Goal: Task Accomplishment & Management: Complete application form

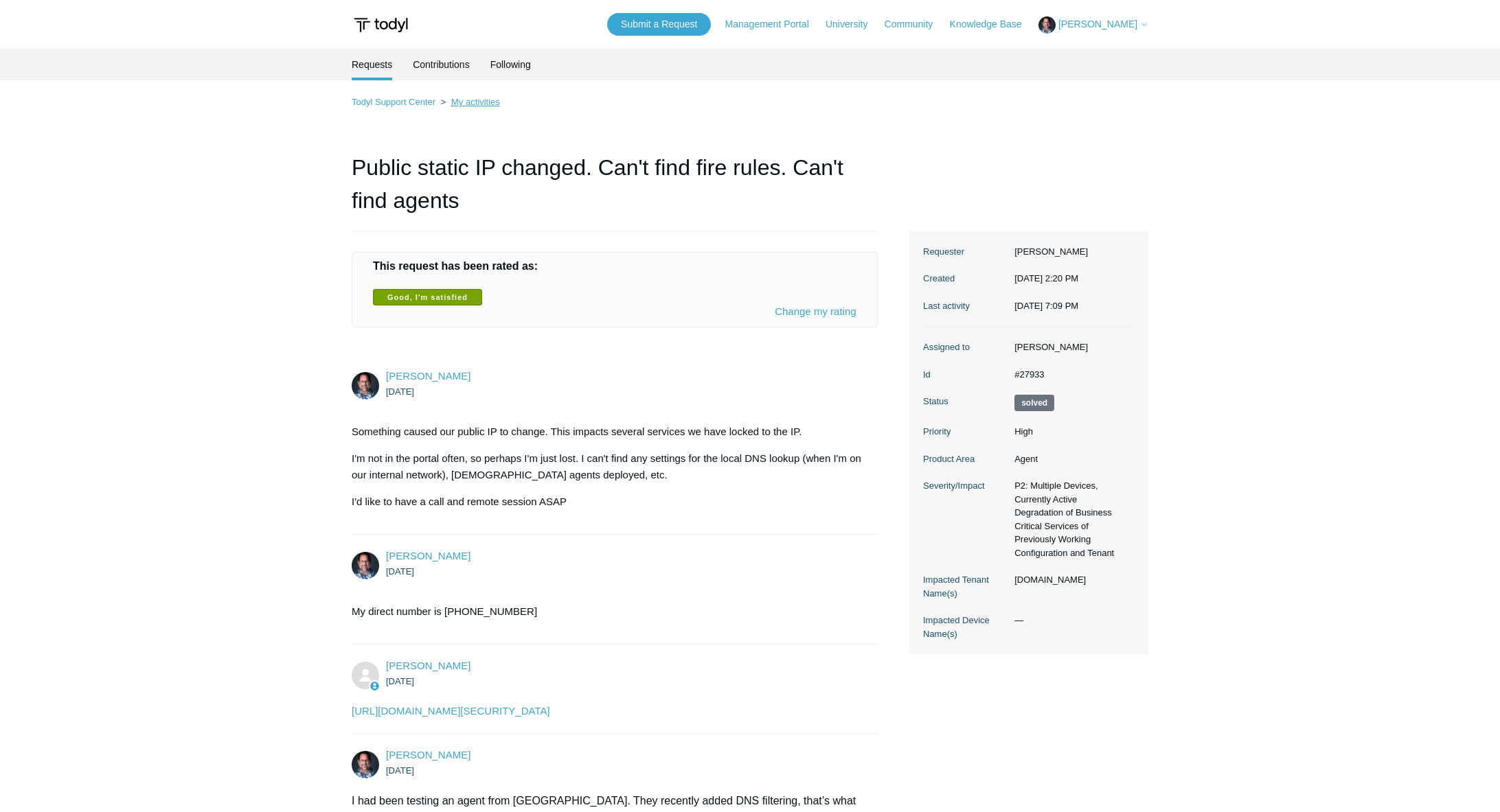
click at [473, 100] on link "My activities" at bounding box center [476, 102] width 49 height 10
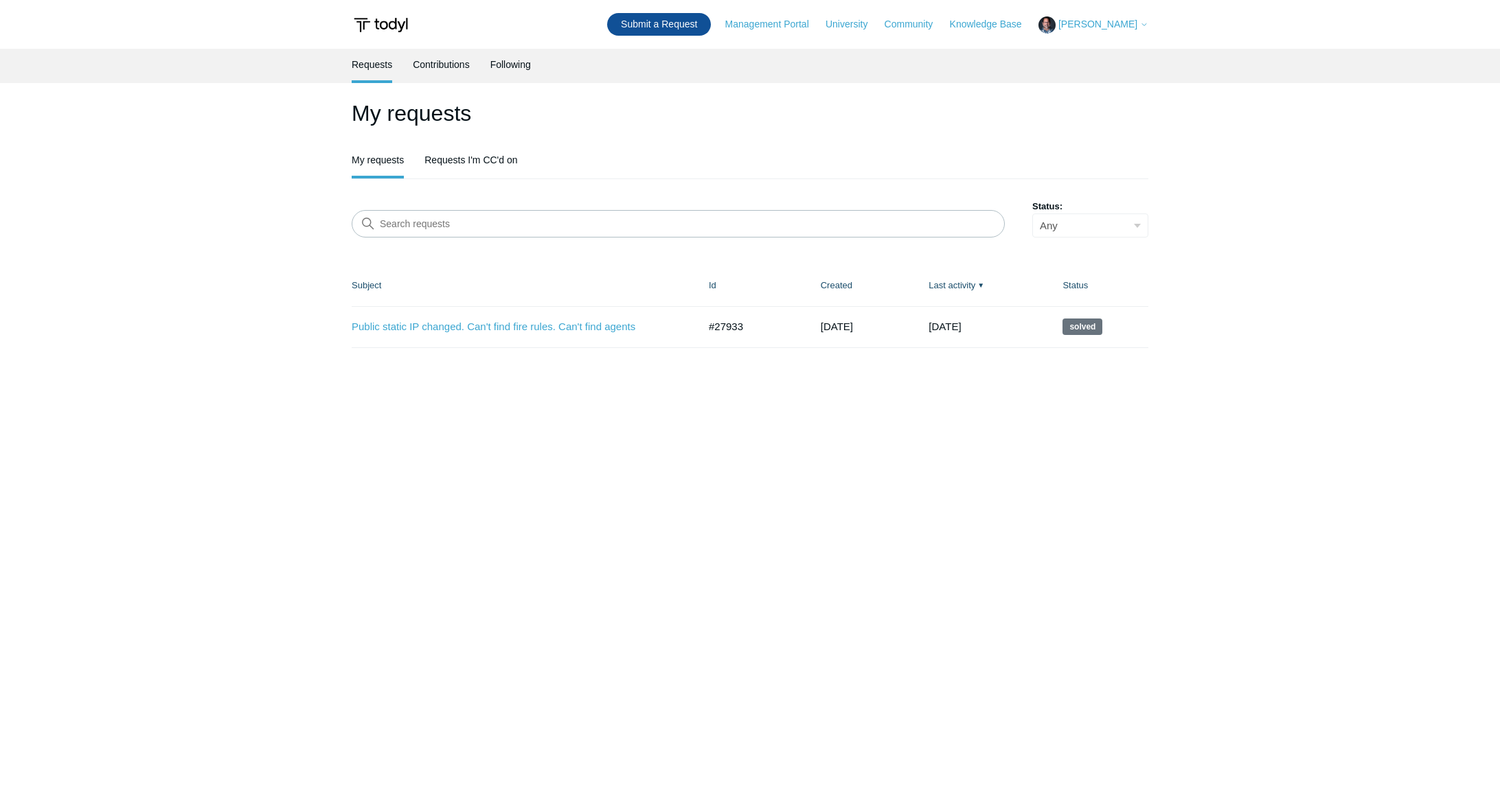
click at [681, 28] on link "Submit a Request" at bounding box center [659, 24] width 104 height 23
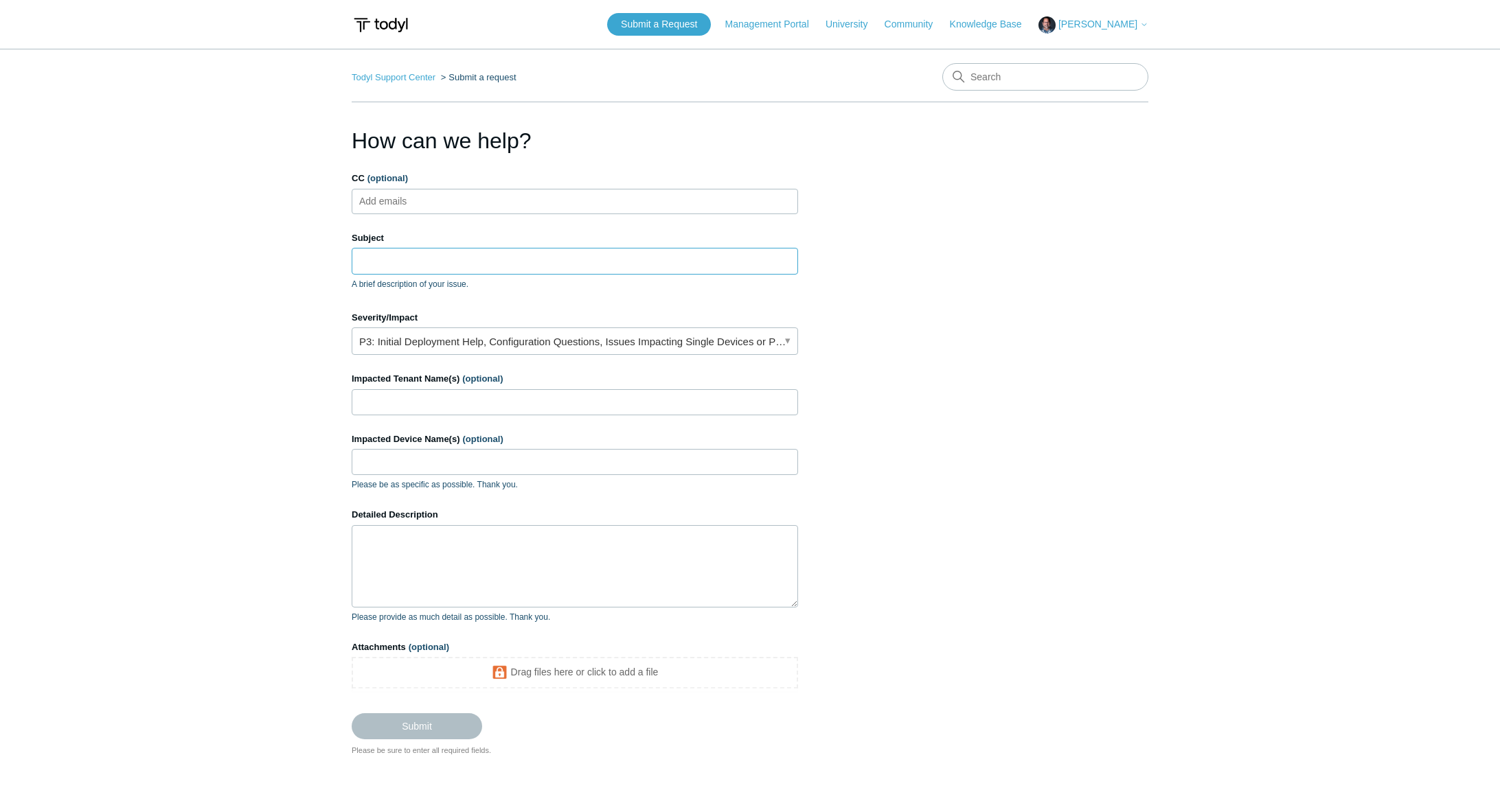
click at [388, 262] on input "Subject" at bounding box center [575, 261] width 446 height 26
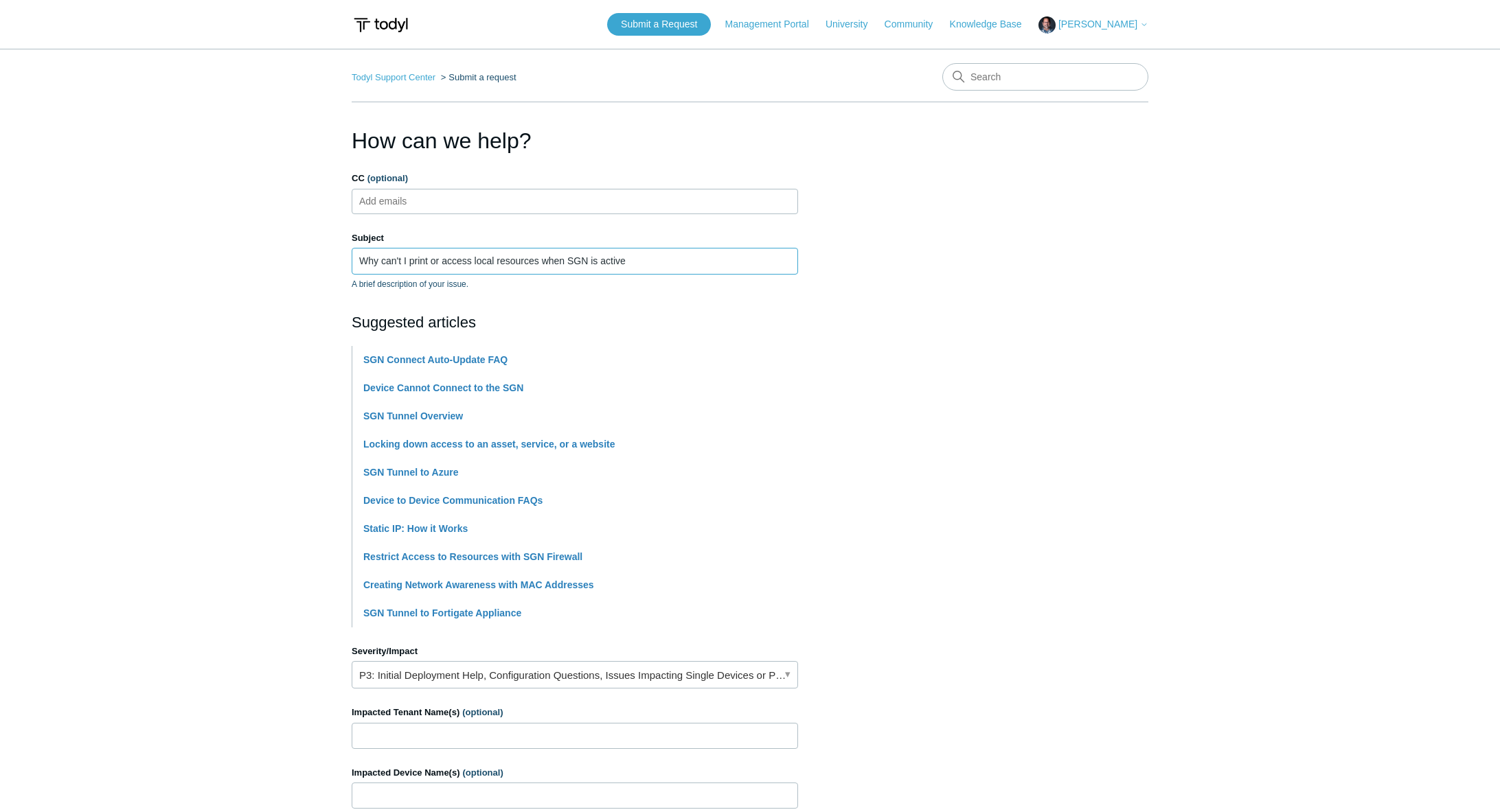
type input "Why can't I print or access local resources when SGN is active"
click at [440, 675] on link "P3: Initial Deployment Help, Configuration Questions, Issues Impacting Single D…" at bounding box center [575, 675] width 446 height 27
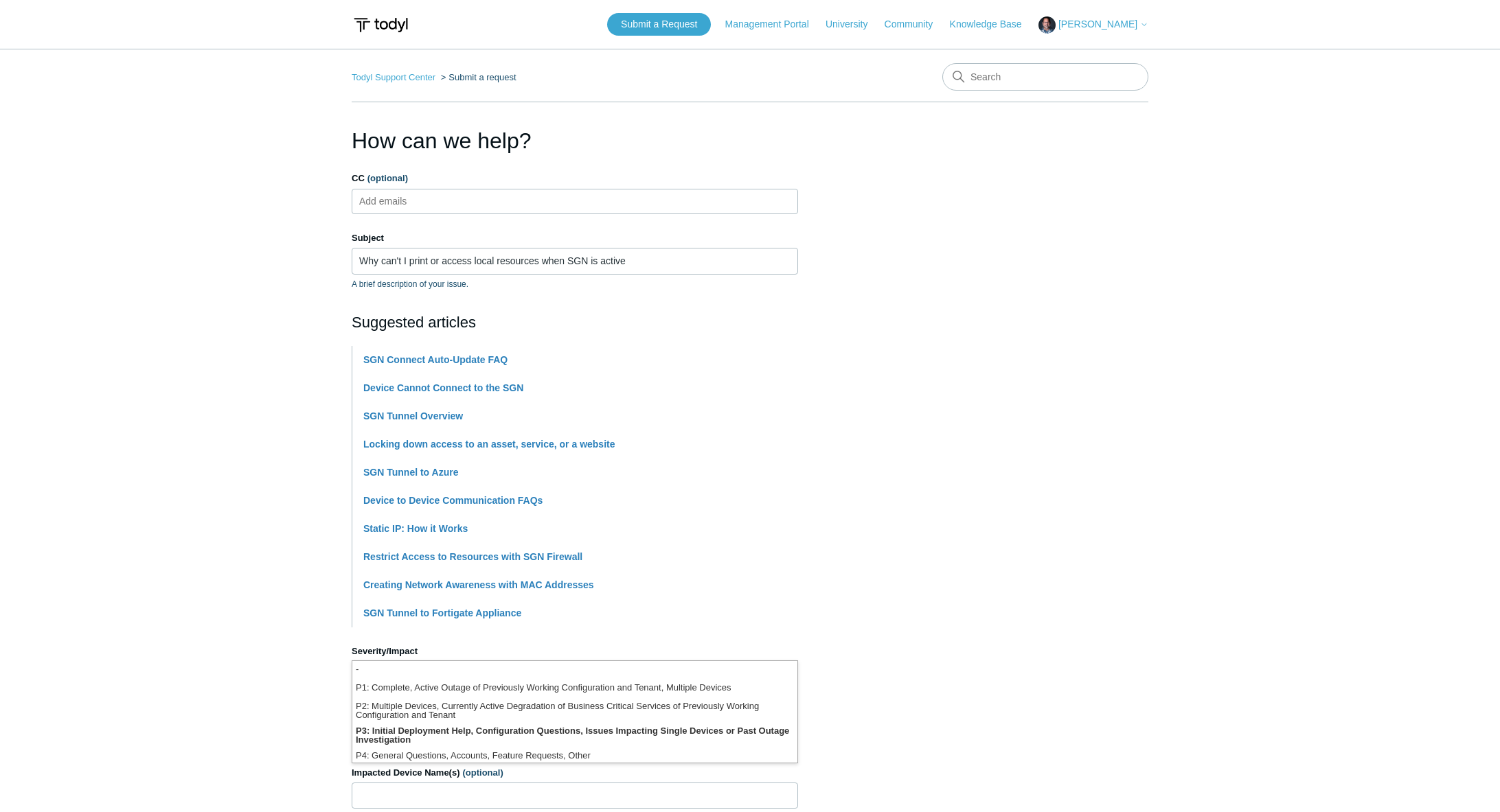
click at [963, 625] on section "How can we help? CC (optional) Add emails Subject Why can't I print or access l…" at bounding box center [750, 607] width 797 height 966
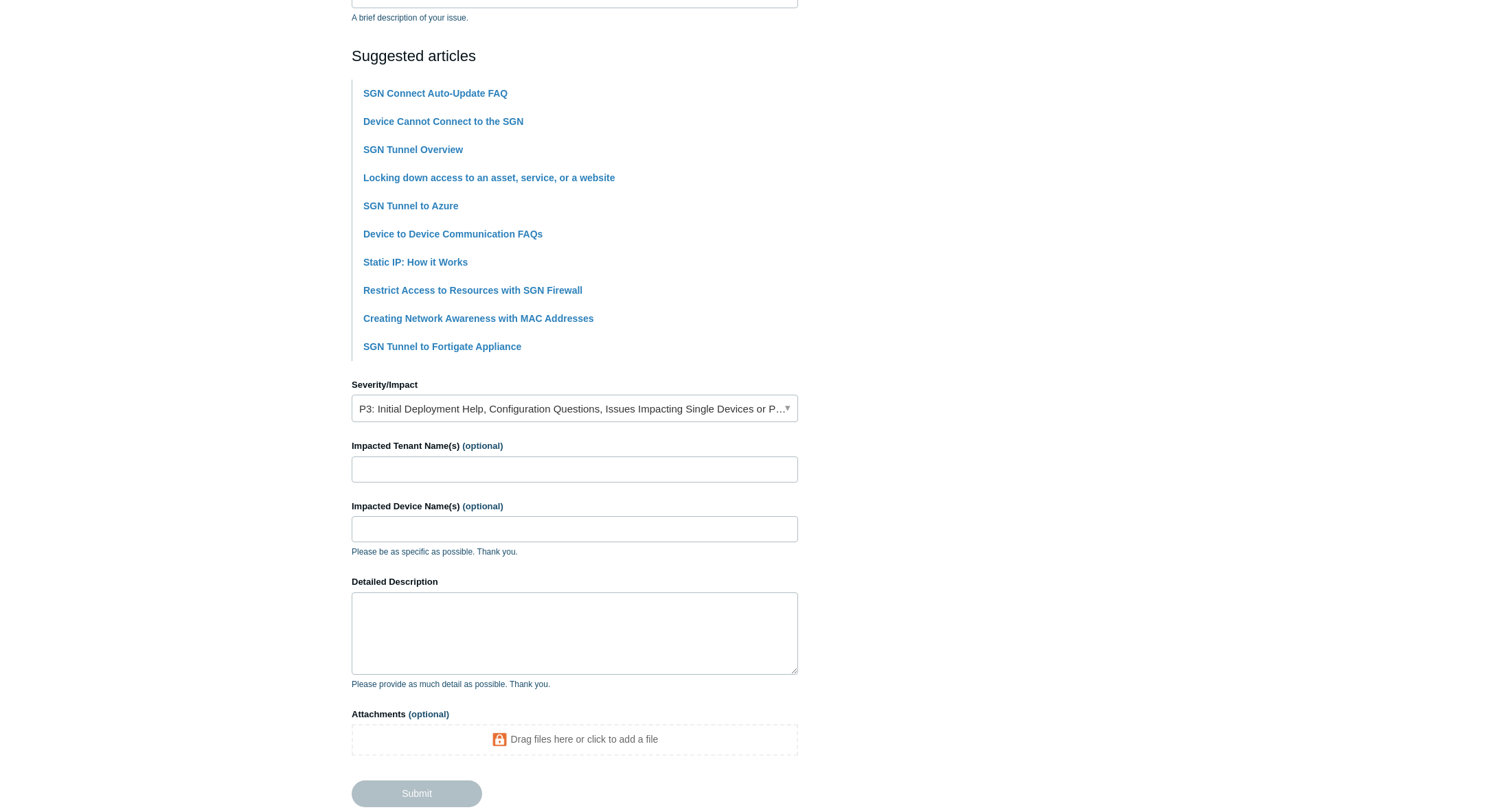
scroll to position [275, 0]
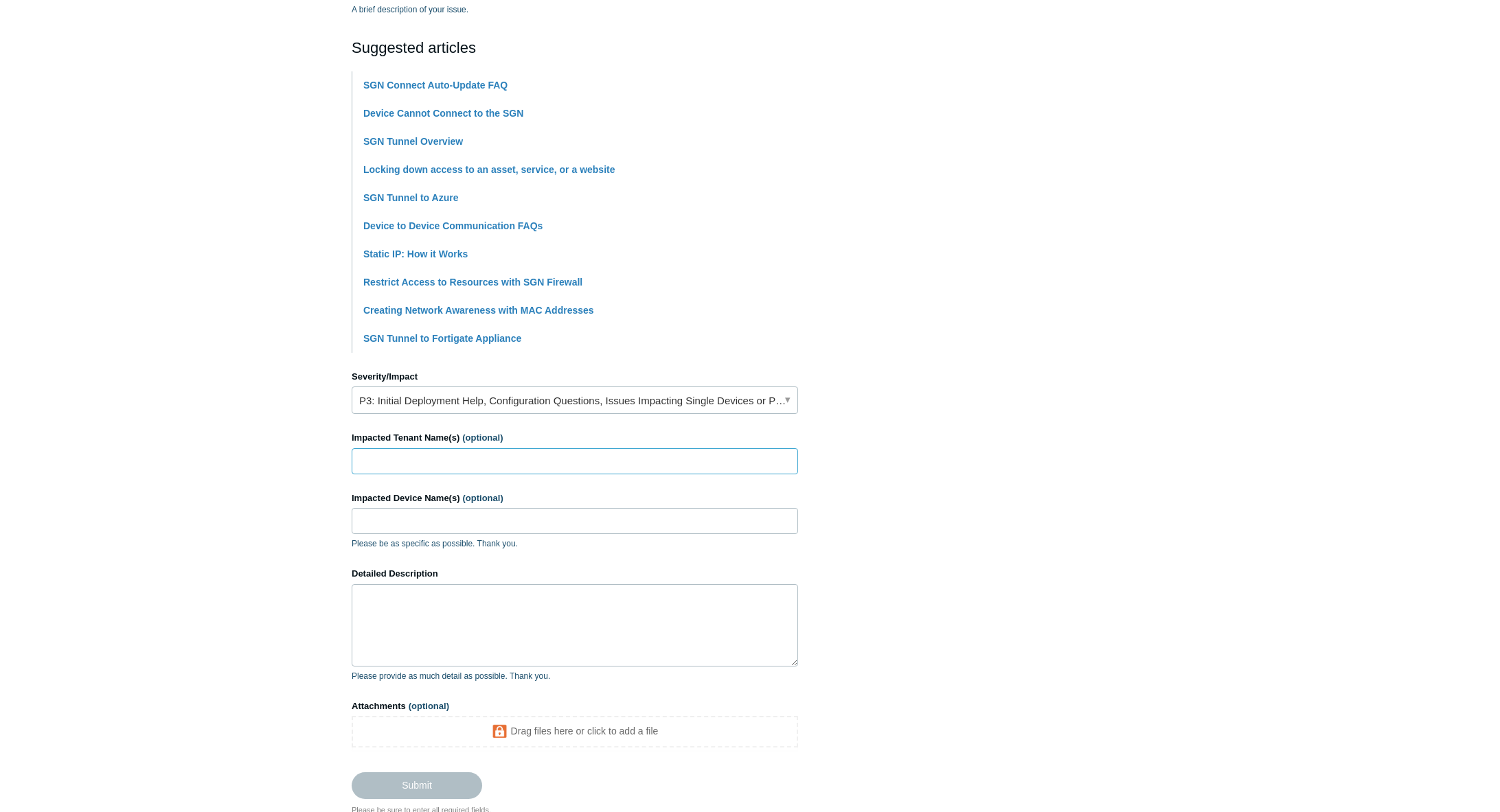
click at [420, 461] on input "Impacted Tenant Name(s) (optional)" at bounding box center [575, 461] width 446 height 26
type input "connections.com"
drag, startPoint x: 464, startPoint y: 517, endPoint x: 478, endPoint y: 519, distance: 14.1
type input "cbi-dbennett2"
click at [406, 600] on textarea "Detailed Description" at bounding box center [575, 625] width 446 height 82
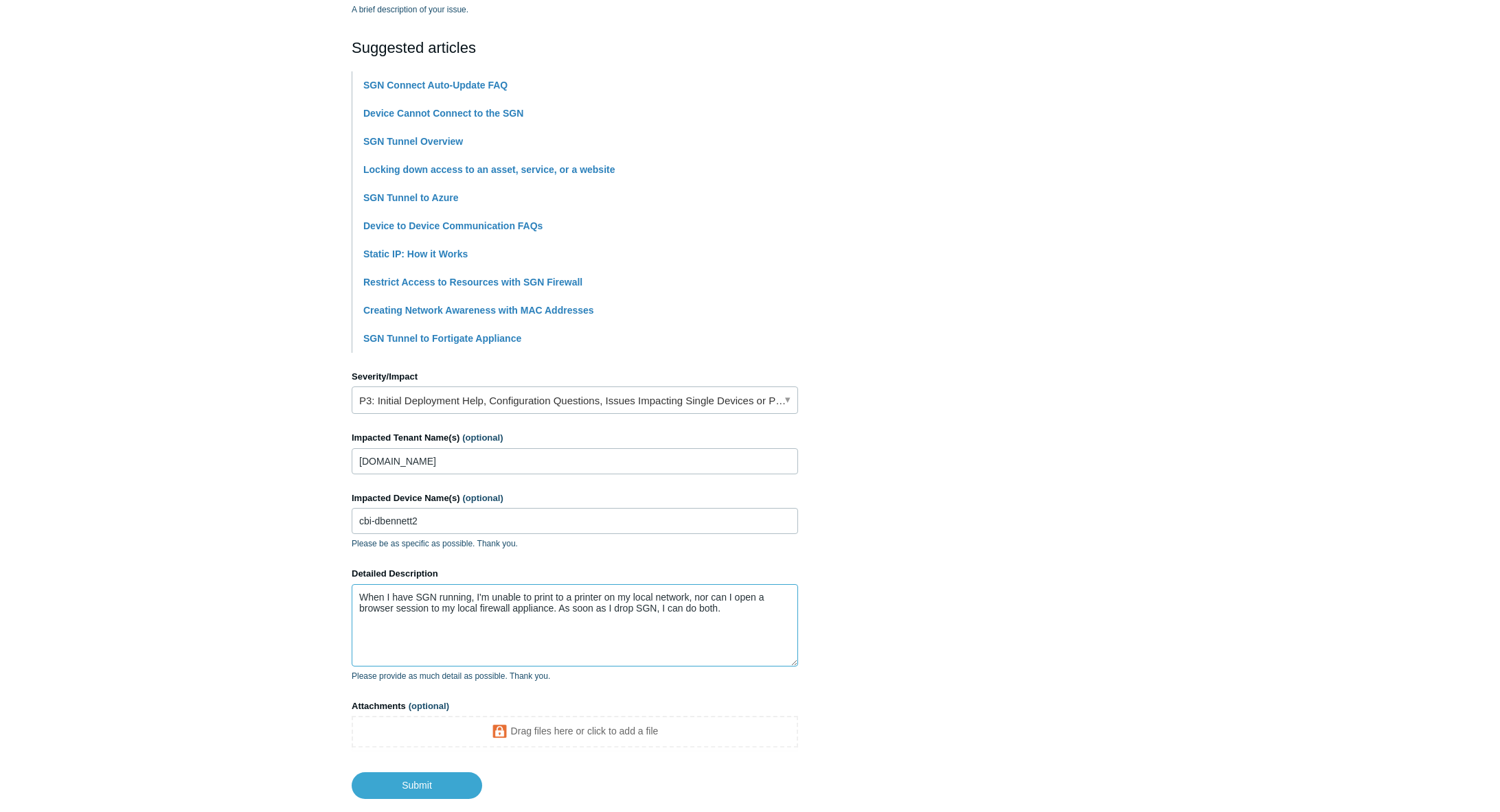
type textarea "When I have SGN running, I'm unable to print to a printer on my local network, …"
drag, startPoint x: 440, startPoint y: 458, endPoint x: 281, endPoint y: 463, distance: 159.1
click at [284, 463] on main "Todyl Support Center Submit a request How can we help? CC (optional) Add emails…" at bounding box center [750, 286] width 1500 height 1025
paste input "Connections for Business-internal"
type input "Connections for Business-internal"
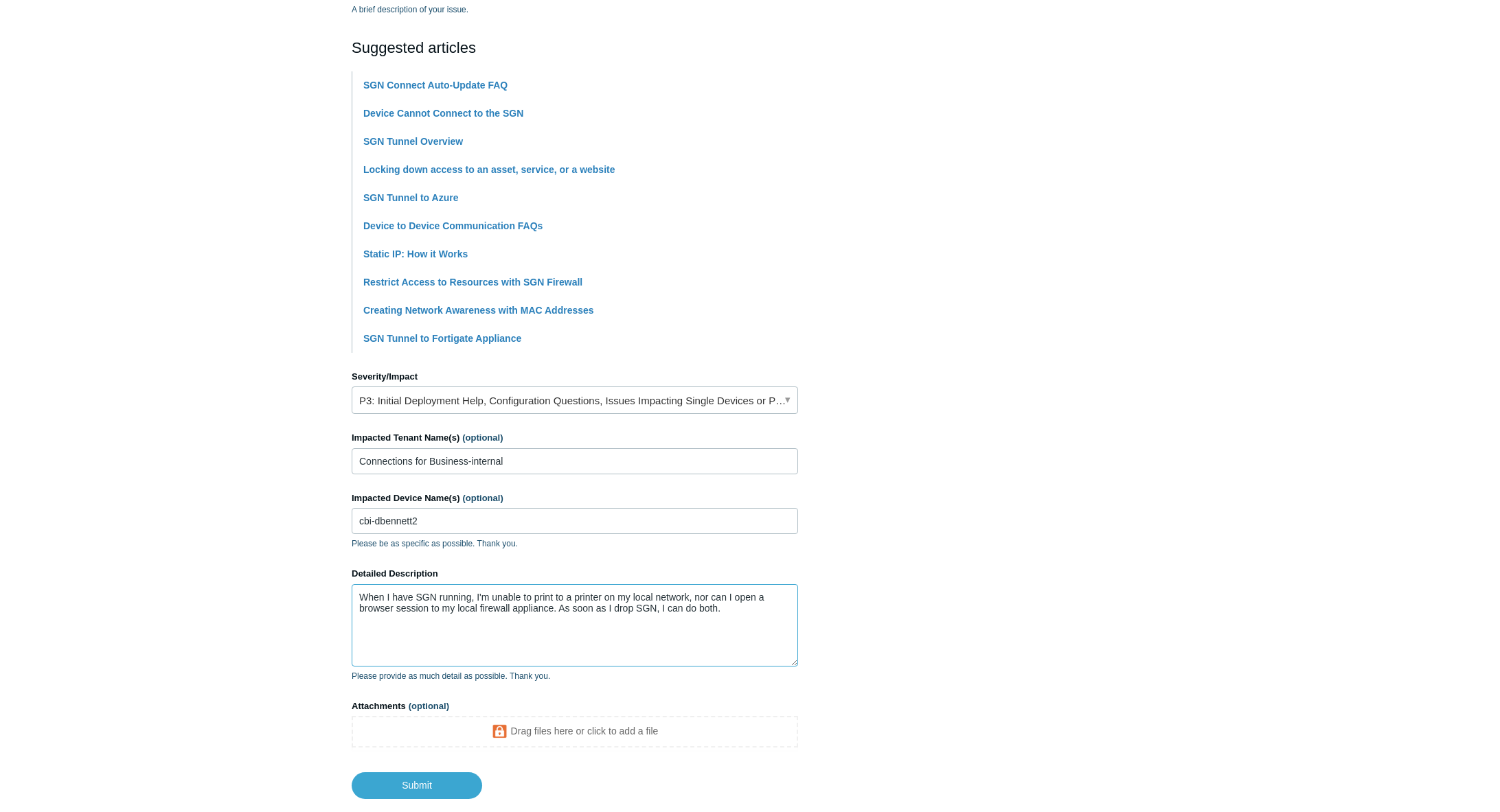
click at [735, 607] on textarea "When I have SGN running, I'm unable to print to a printer on my local network, …" at bounding box center [575, 625] width 446 height 82
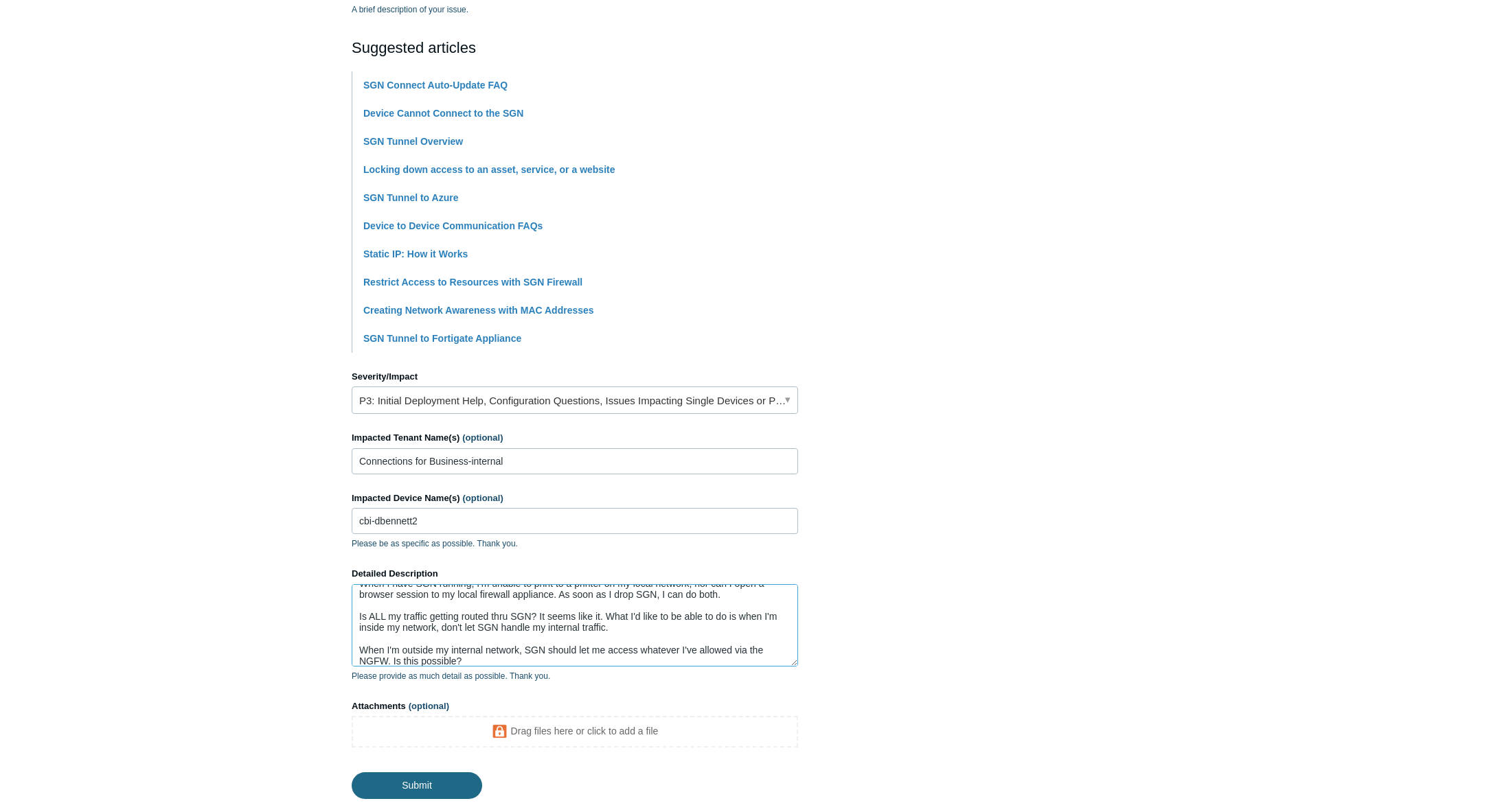
type textarea "When I have SGN running, I'm unable to print to a printer on my local network, …"
click at [425, 782] on input "Submit" at bounding box center [417, 786] width 131 height 27
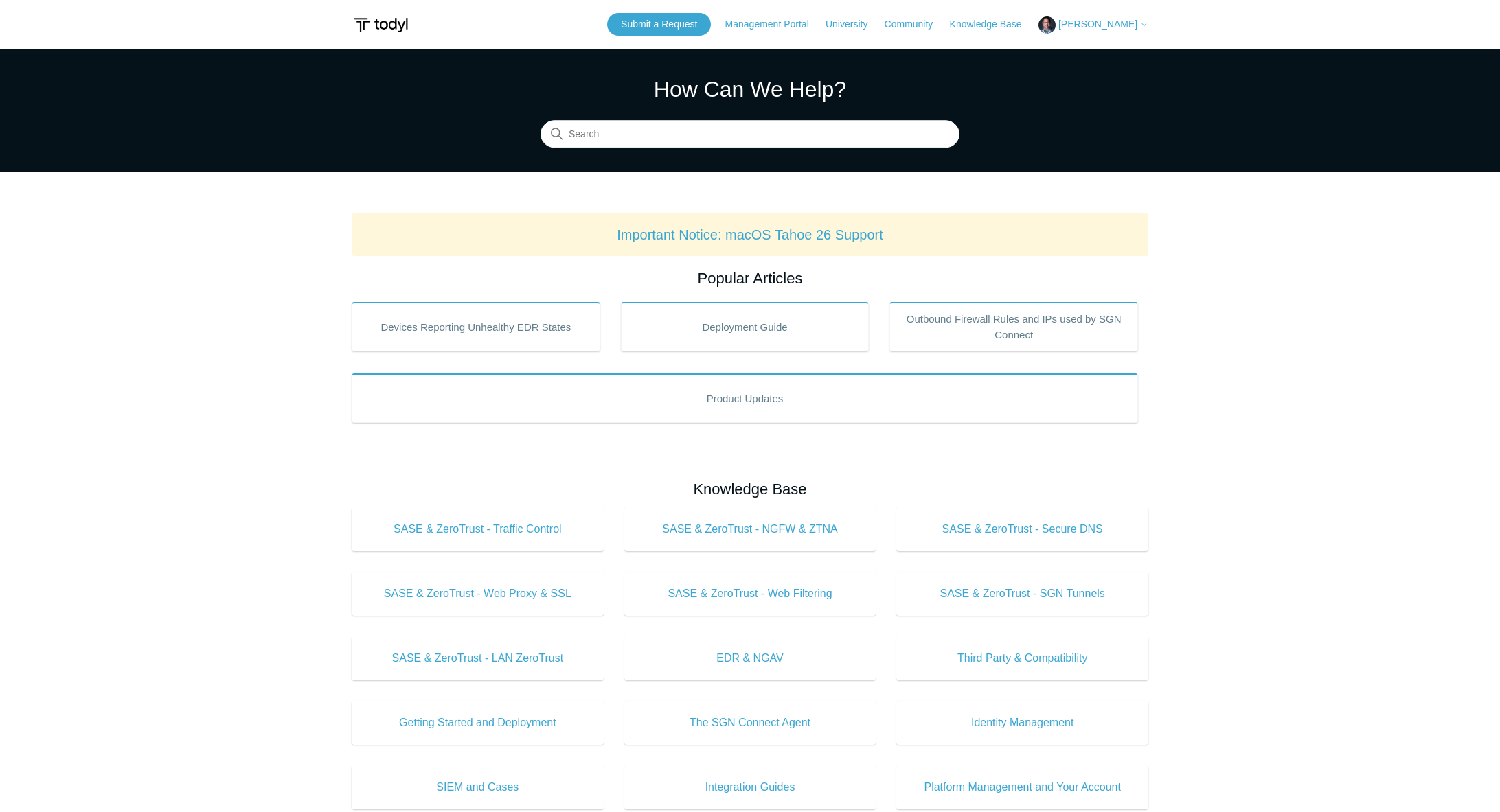
click at [383, 25] on img at bounding box center [380, 24] width 58 height 25
